Goal: Task Accomplishment & Management: Use online tool/utility

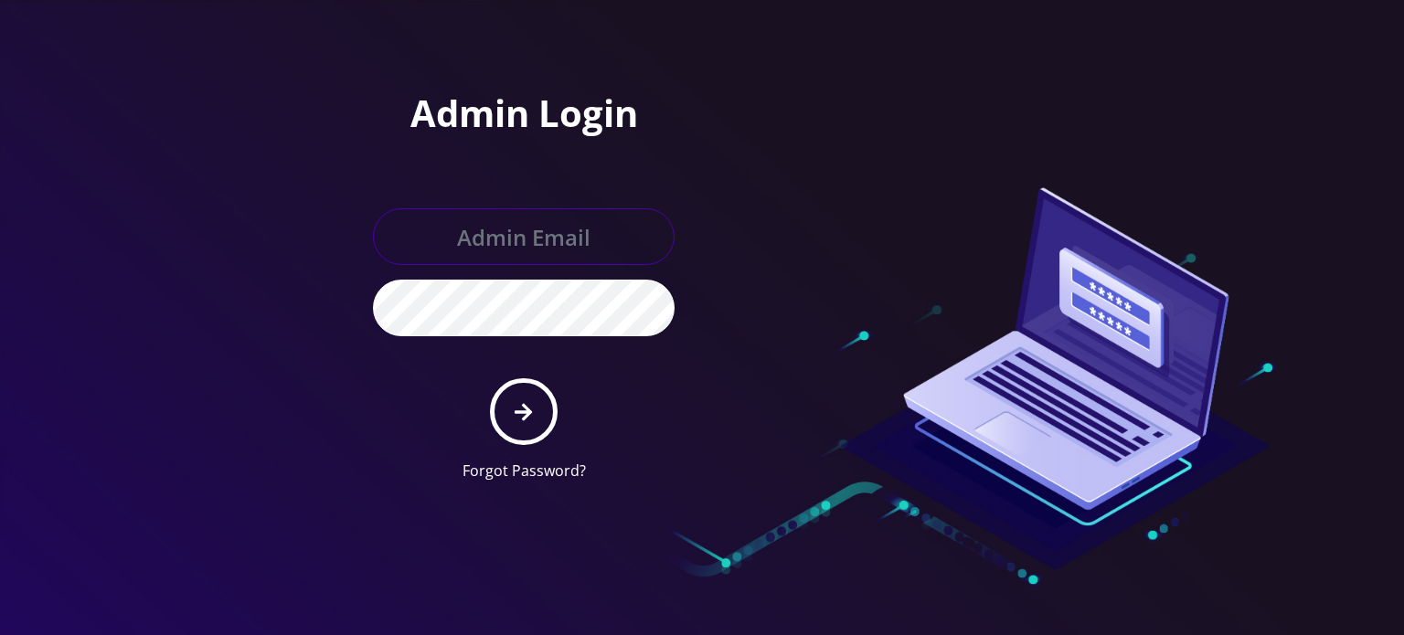
type input "[EMAIL_ADDRESS][DOMAIN_NAME]"
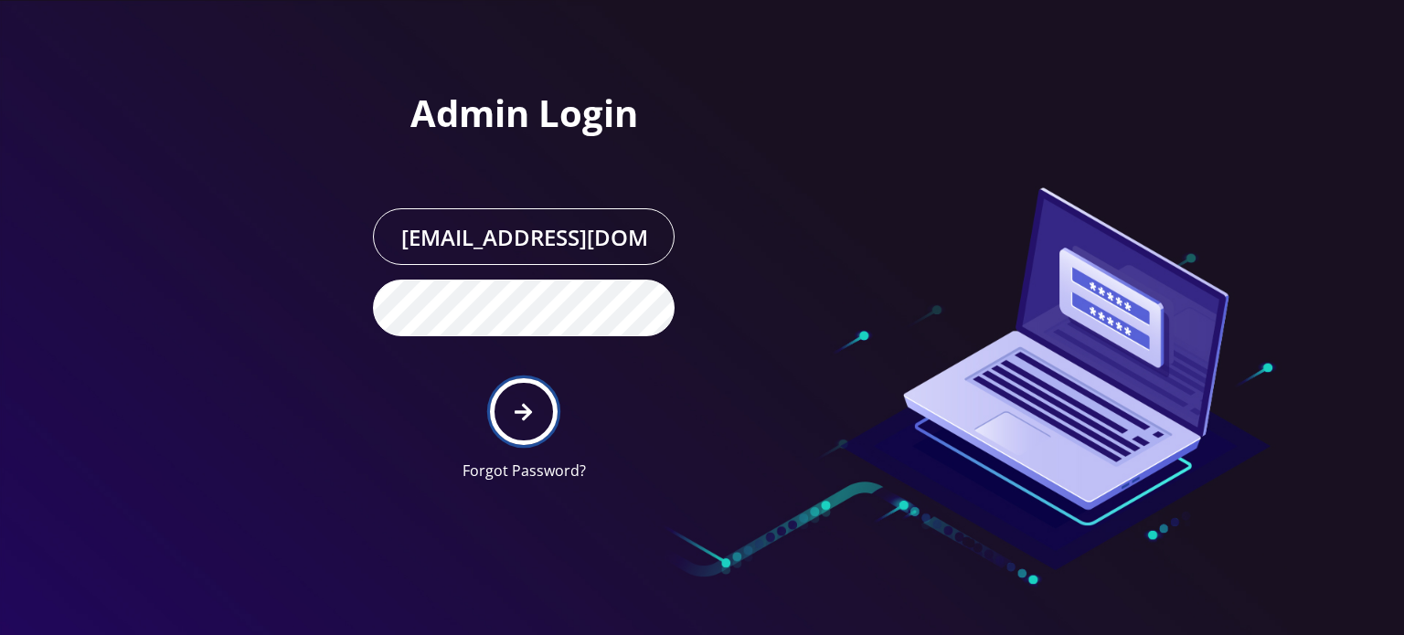
click at [517, 403] on icon "submit" at bounding box center [523, 412] width 17 height 20
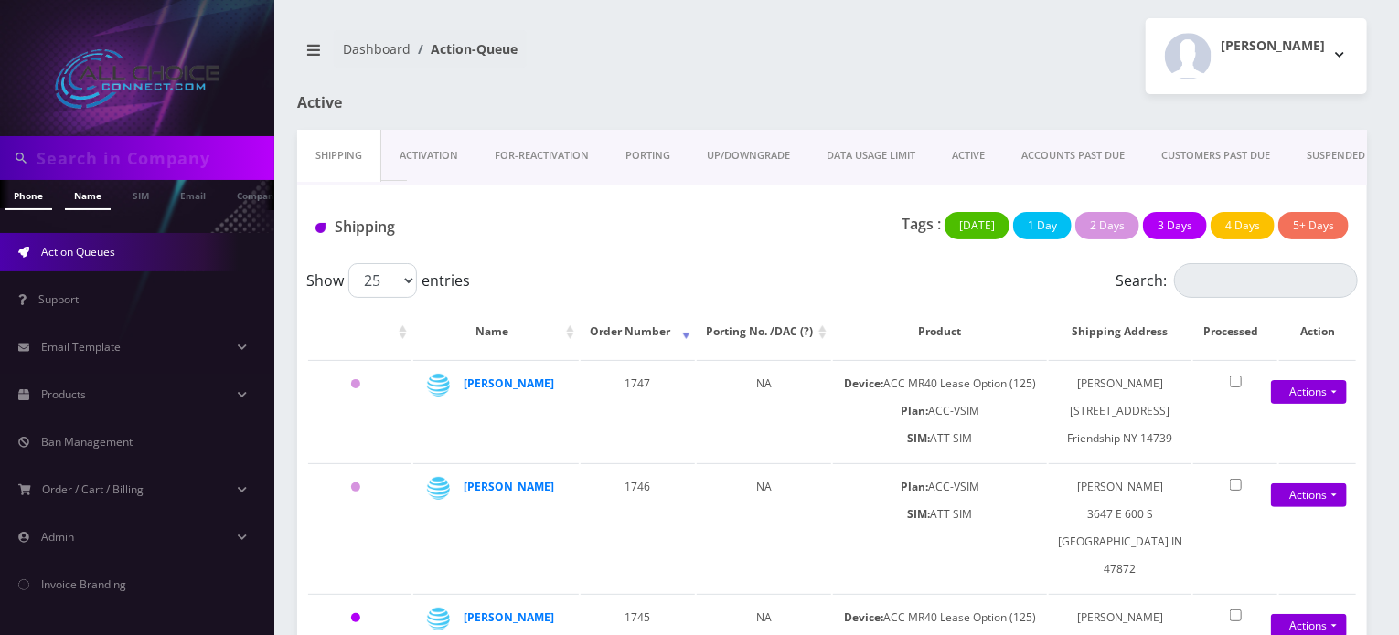
click at [81, 197] on link "Name" at bounding box center [88, 195] width 46 height 30
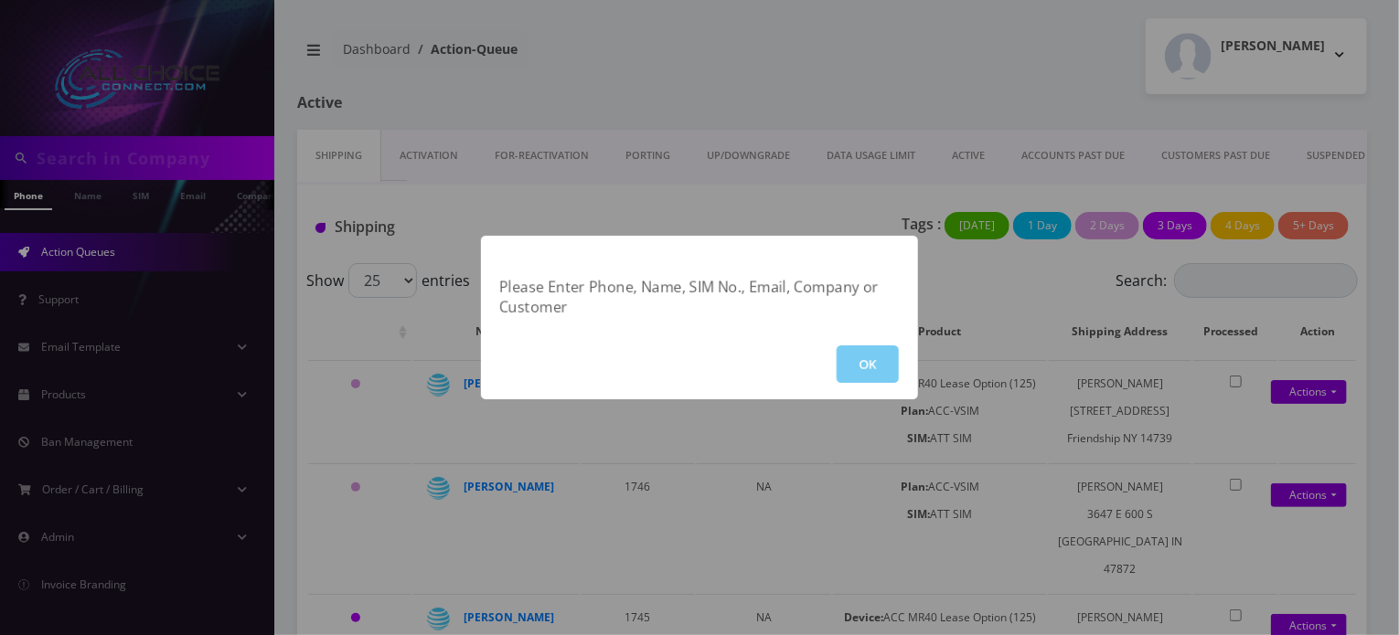
click at [858, 378] on button "OK" at bounding box center [867, 364] width 62 height 37
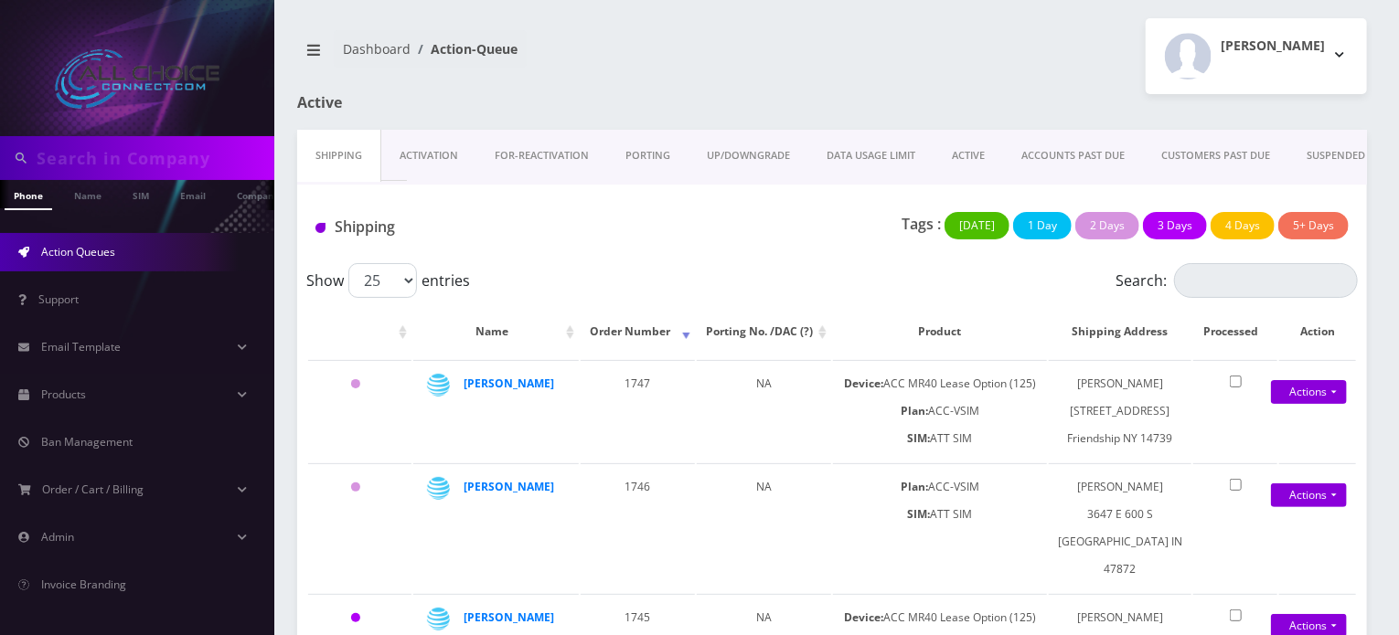
click at [704, 90] on div "Dashboard Action-Queue [PERSON_NAME] Logout" at bounding box center [831, 56] width 1097 height 76
click at [83, 197] on link "Name" at bounding box center [79, 195] width 46 height 30
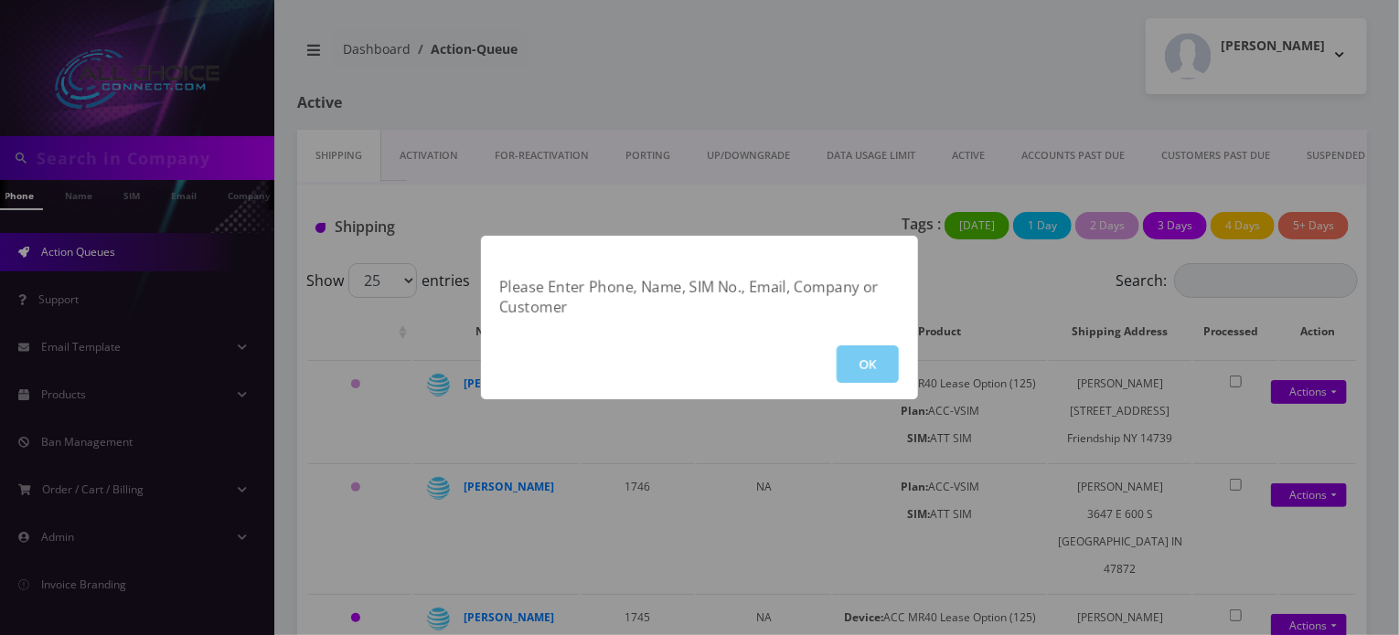
click at [892, 368] on button "OK" at bounding box center [867, 364] width 62 height 37
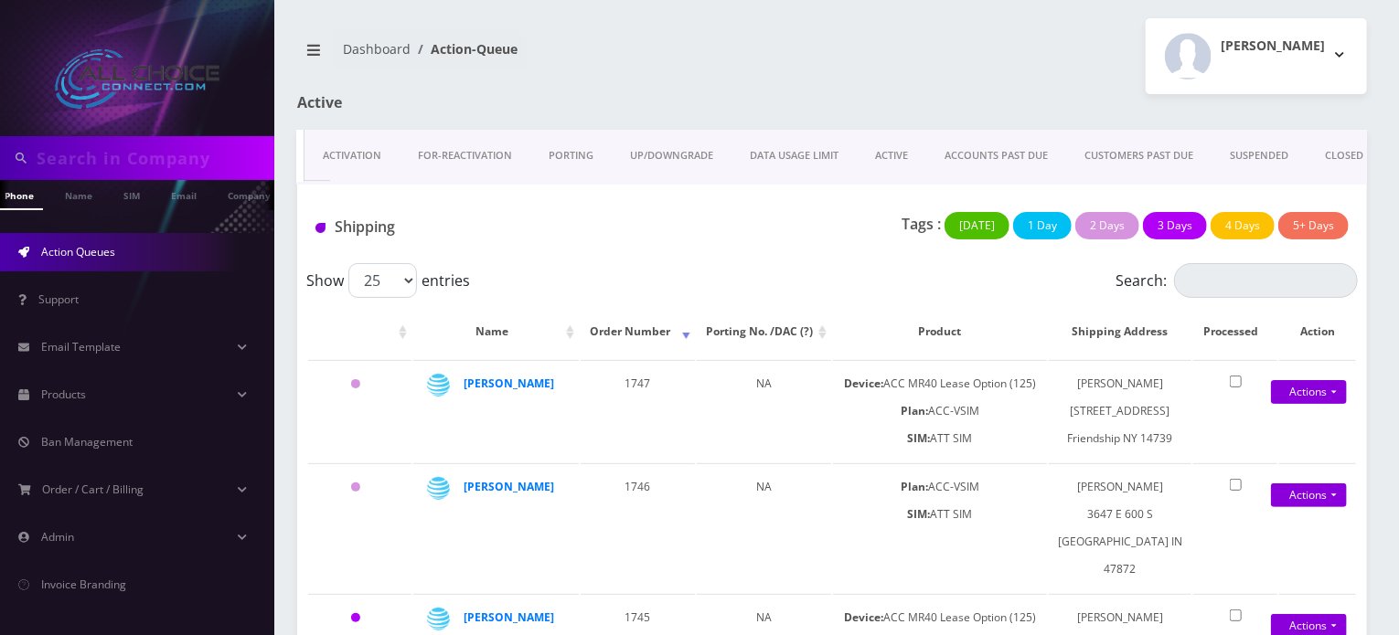
scroll to position [0, 0]
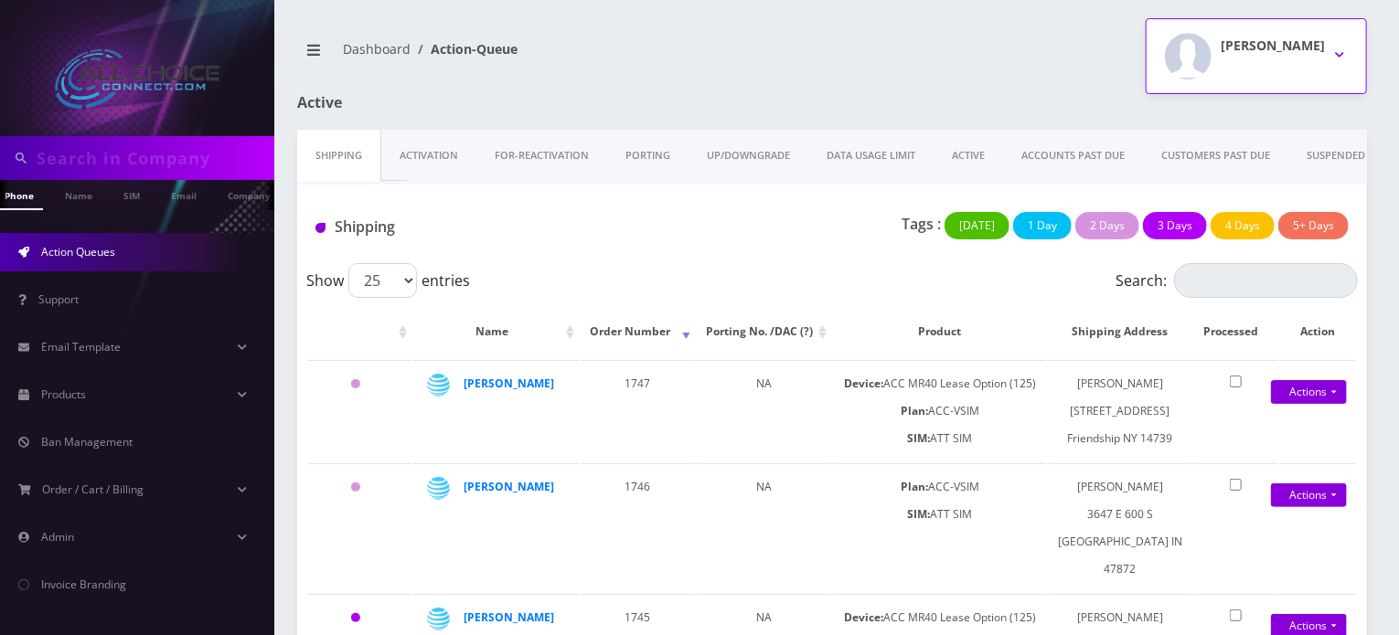
click at [1302, 50] on h2 "[PERSON_NAME]" at bounding box center [1272, 46] width 104 height 16
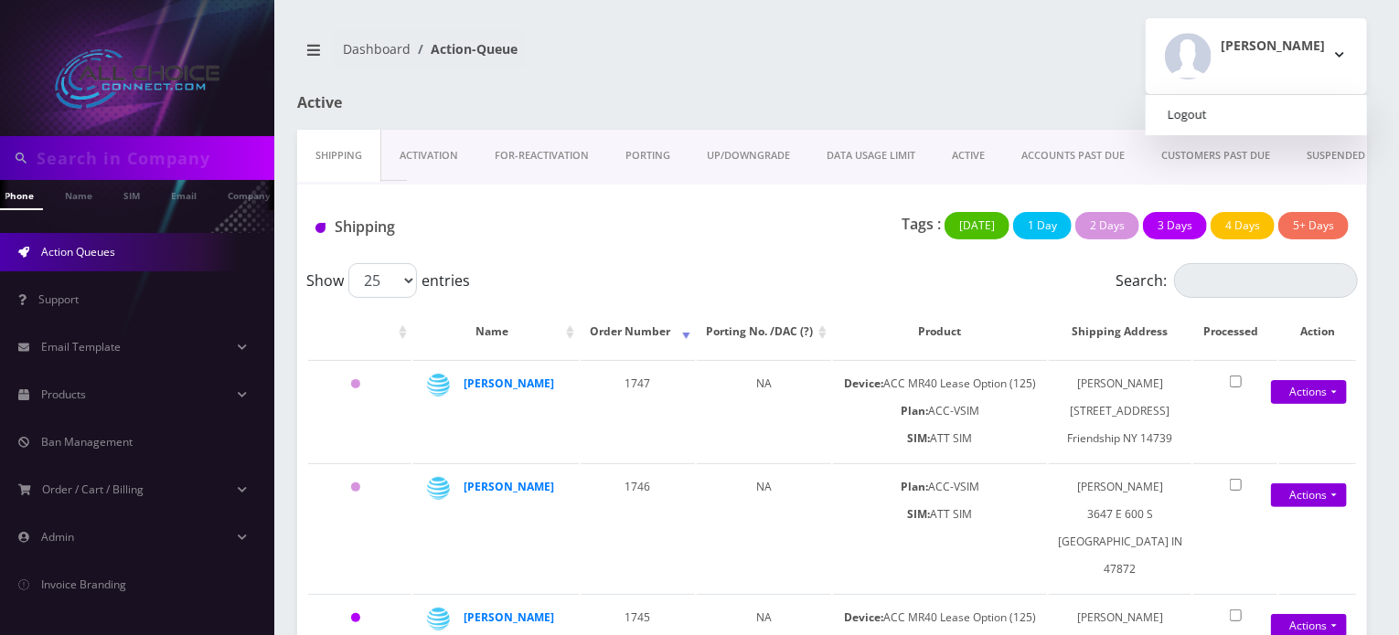
click at [1267, 119] on link "Logout" at bounding box center [1255, 115] width 221 height 26
